Goal: Information Seeking & Learning: Learn about a topic

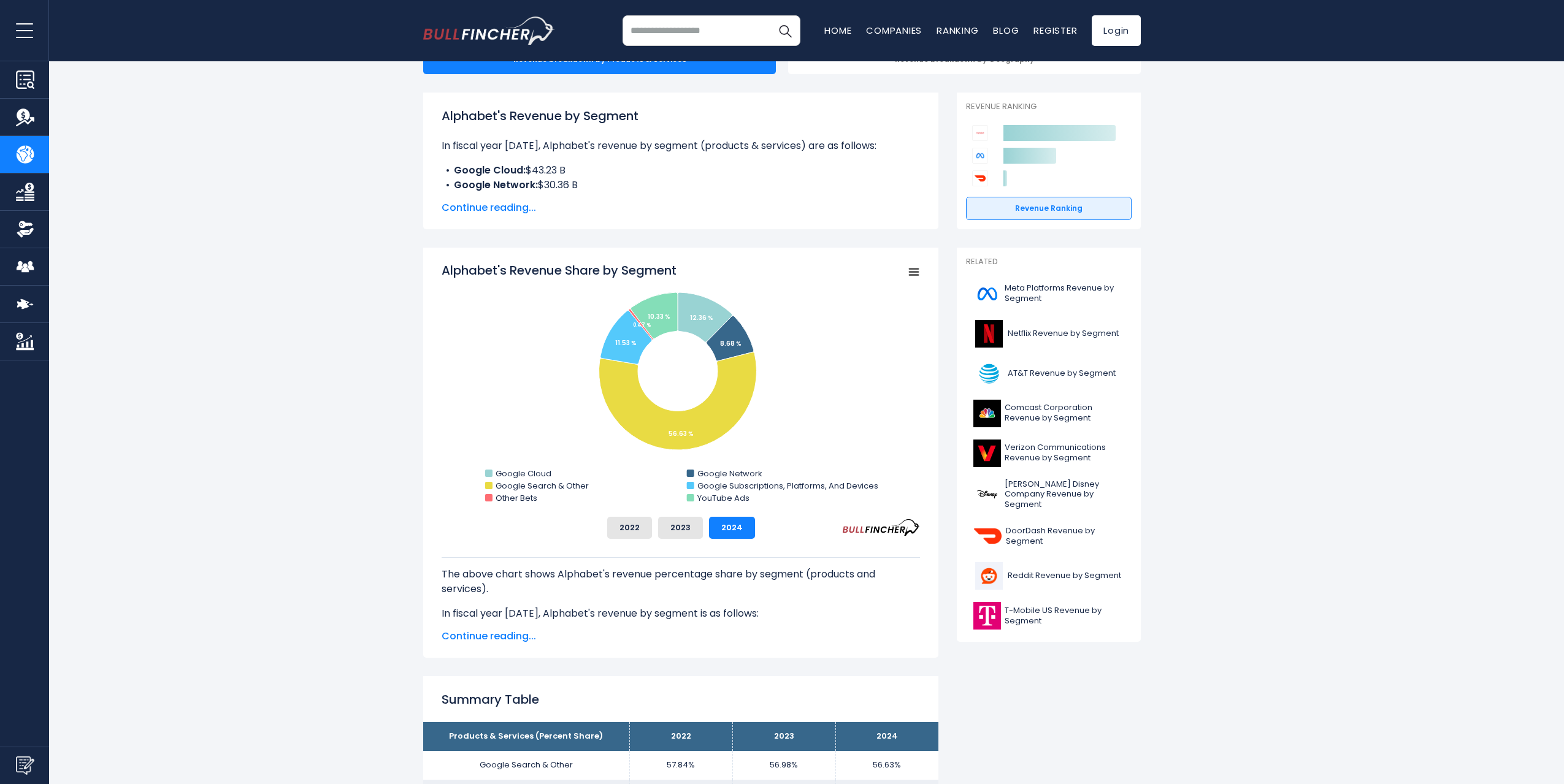
scroll to position [184, 0]
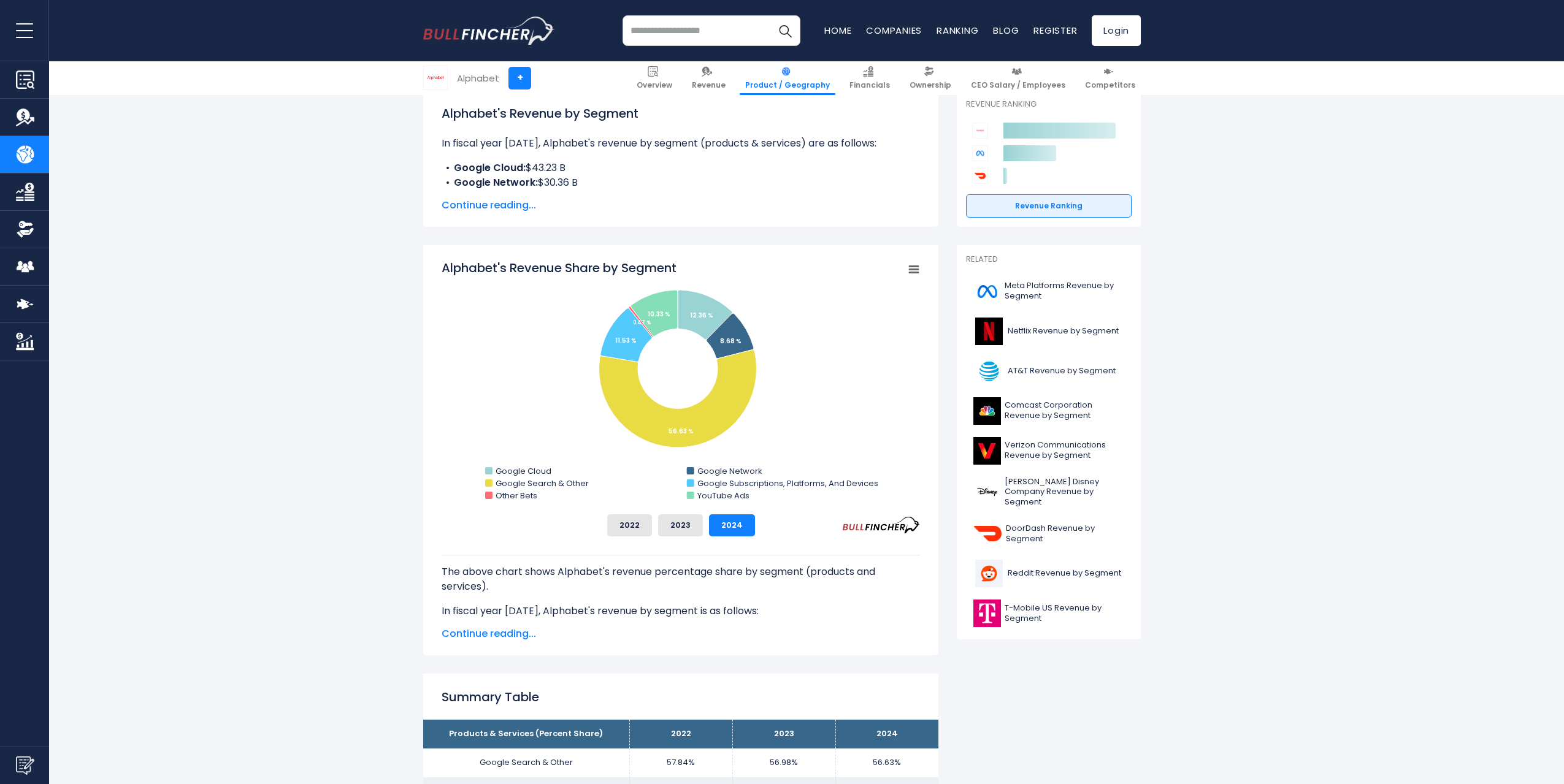
click at [453, 318] on rect "Alphabet's Revenue Share by Segment" at bounding box center [681, 382] width 479 height 245
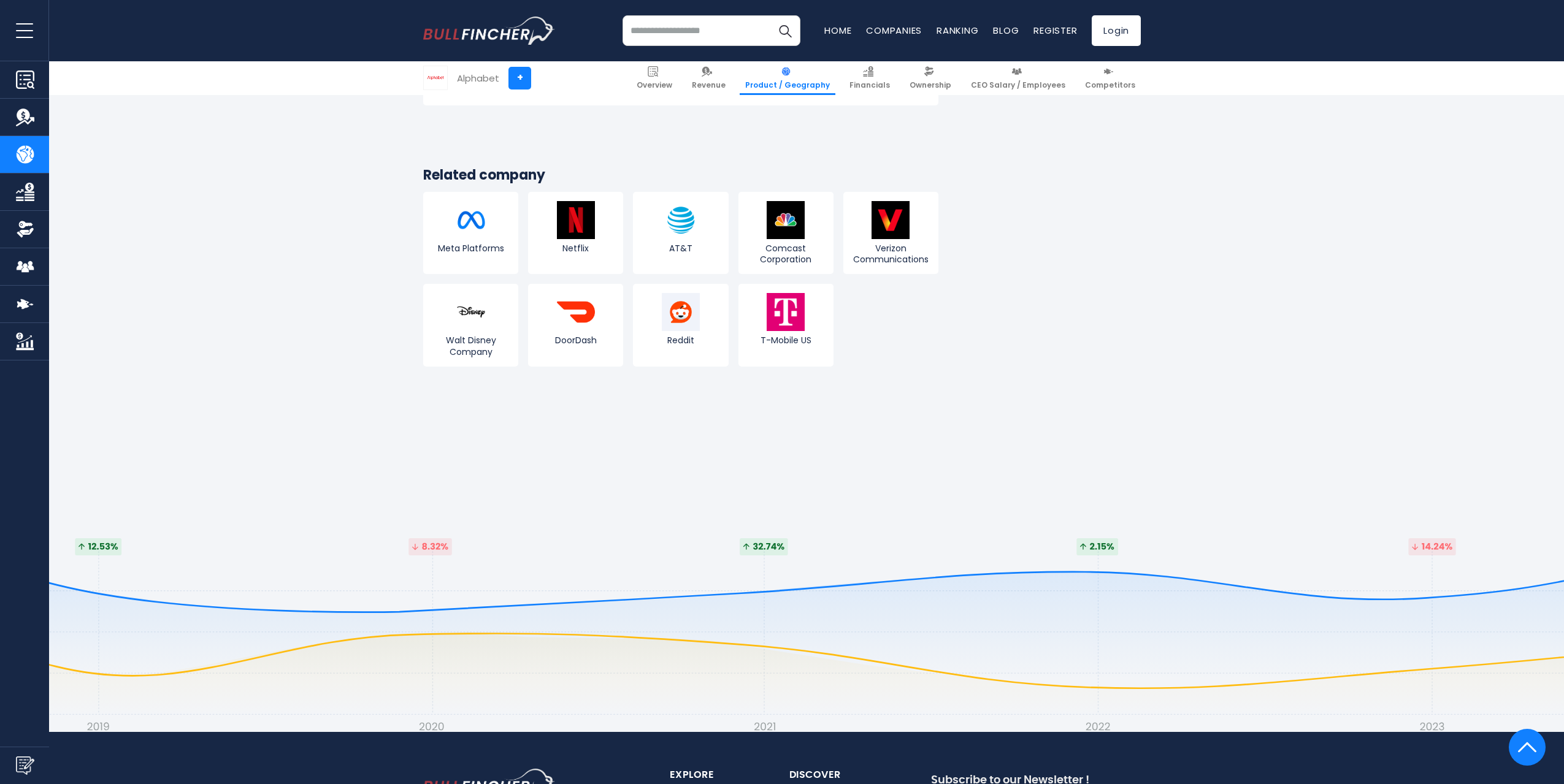
scroll to position [2637, 0]
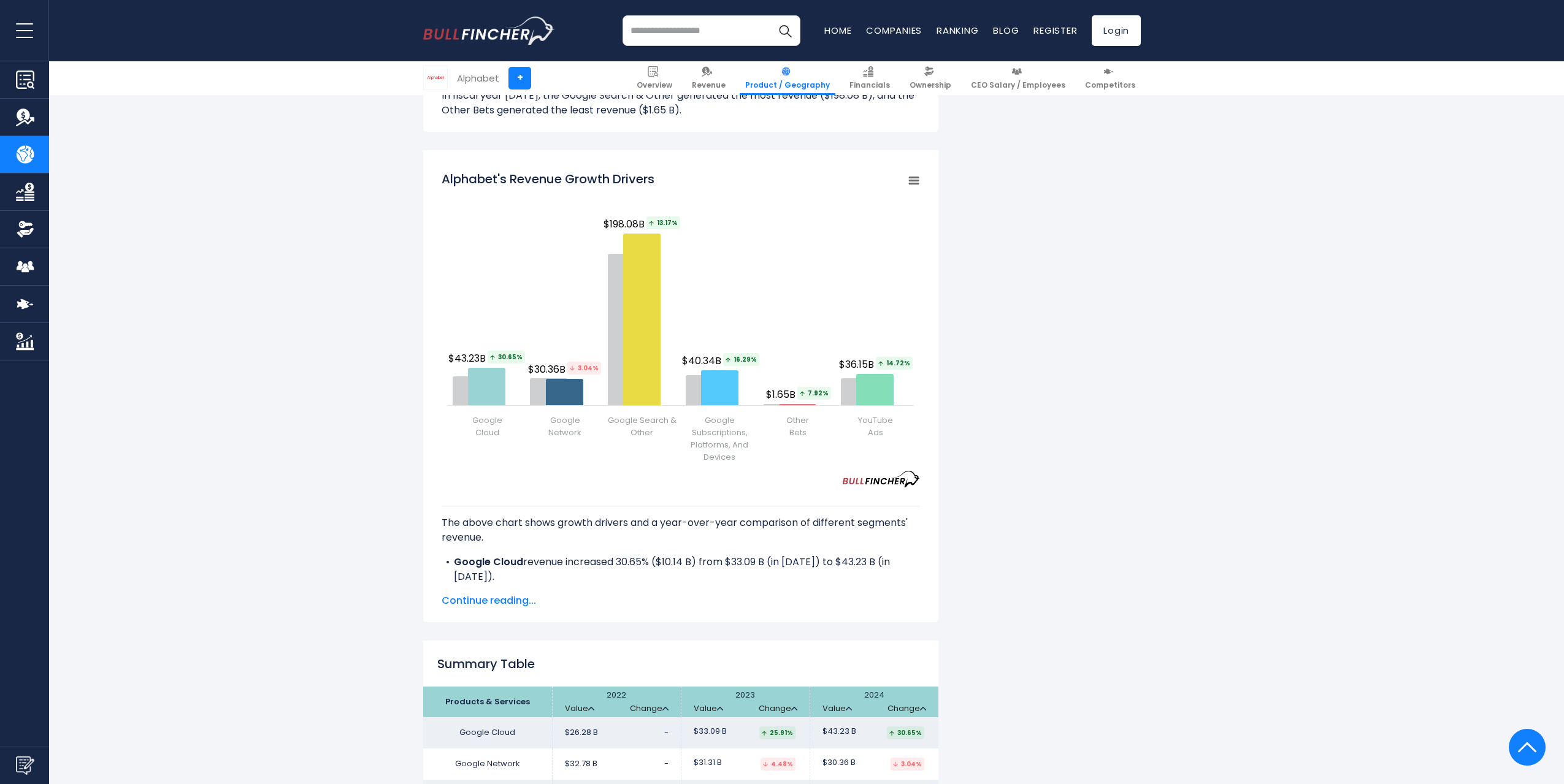
scroll to position [1410, 0]
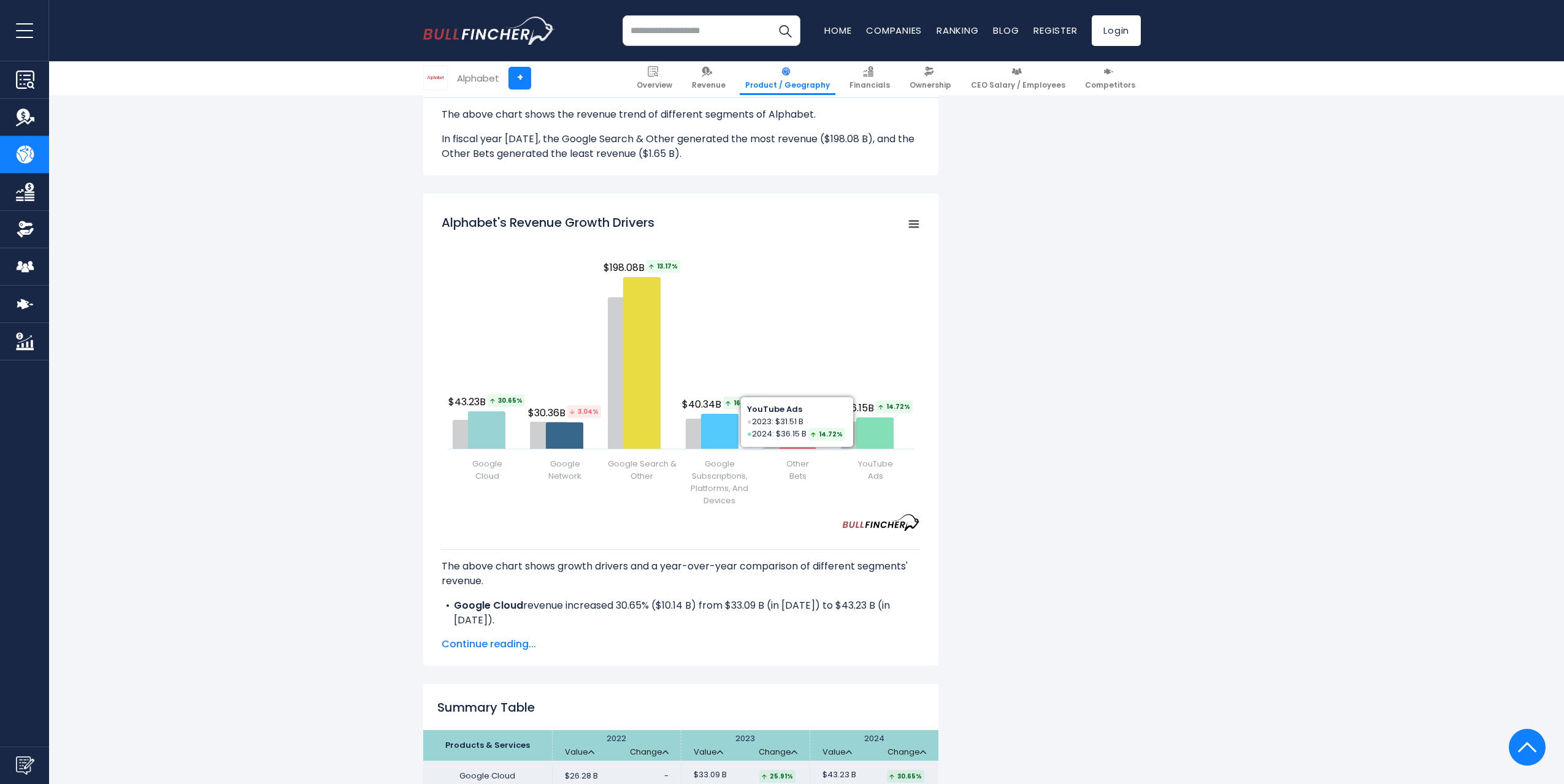
click at [1092, 313] on div "Alphabet's Revenue by Segment In fiscal year 2024, Alphabet's revenue by segmen…" at bounding box center [782, 174] width 718 height 2620
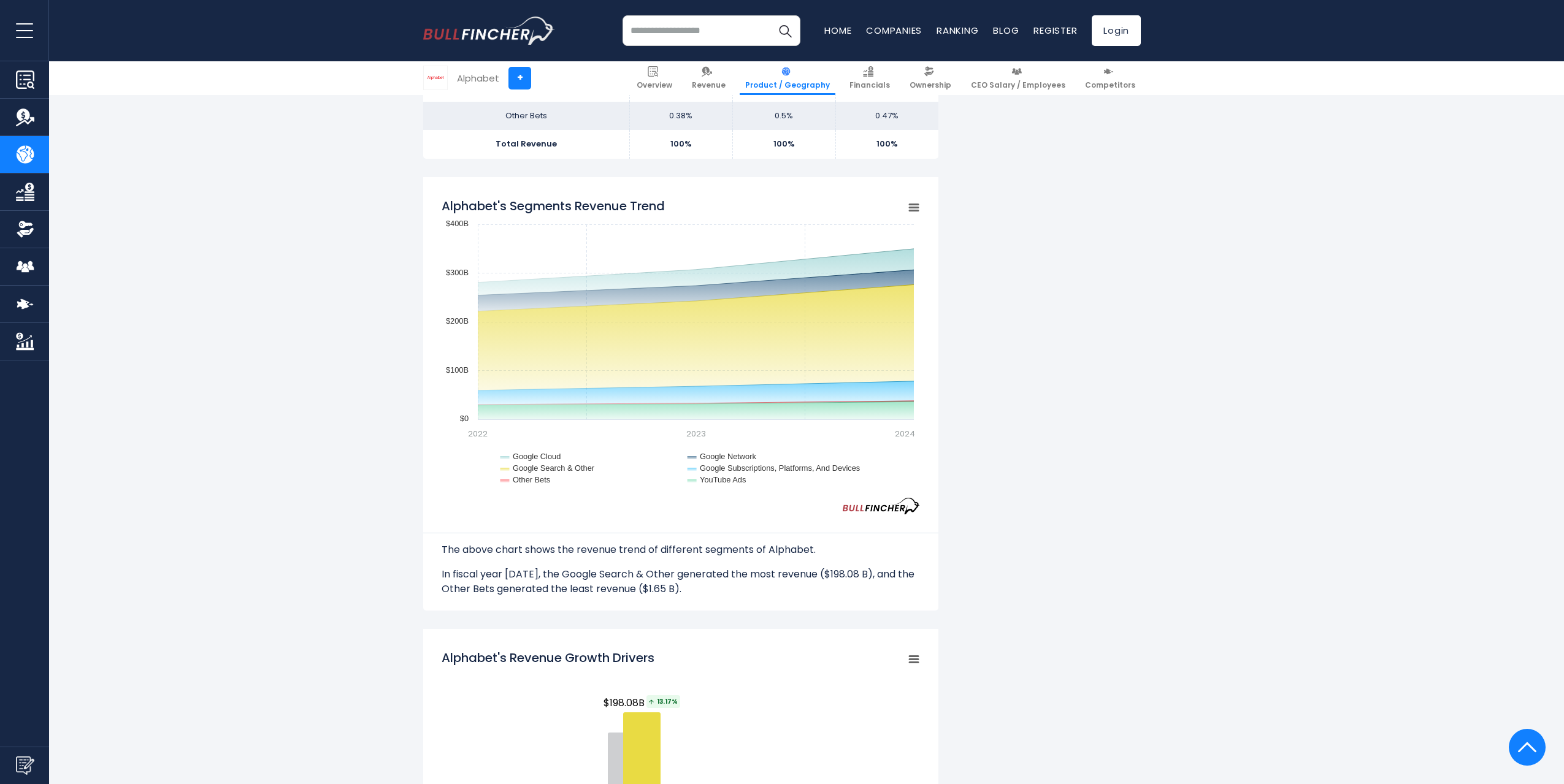
scroll to position [858, 0]
